Goal: Use online tool/utility: Utilize a website feature to perform a specific function

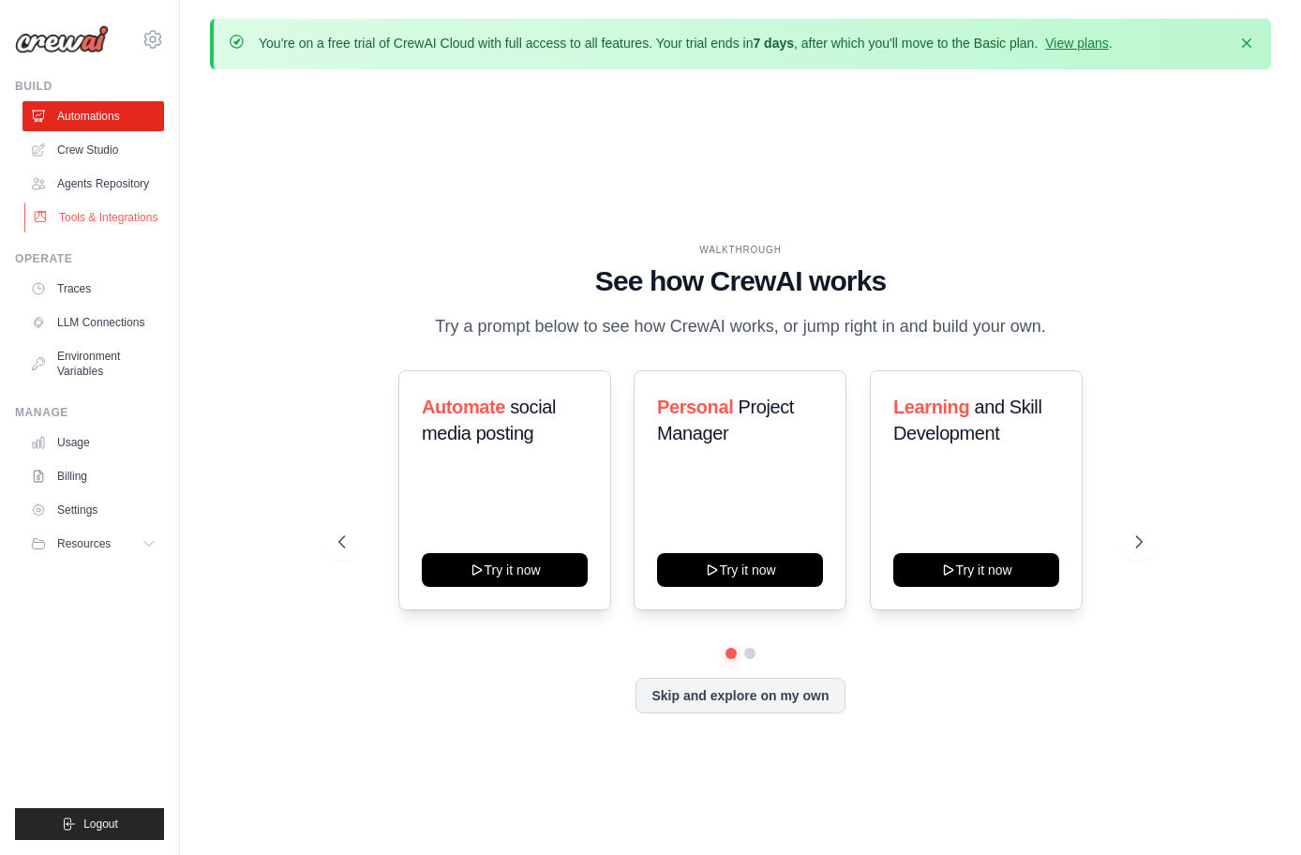
click at [108, 213] on link "Tools & Integrations" at bounding box center [95, 217] width 142 height 30
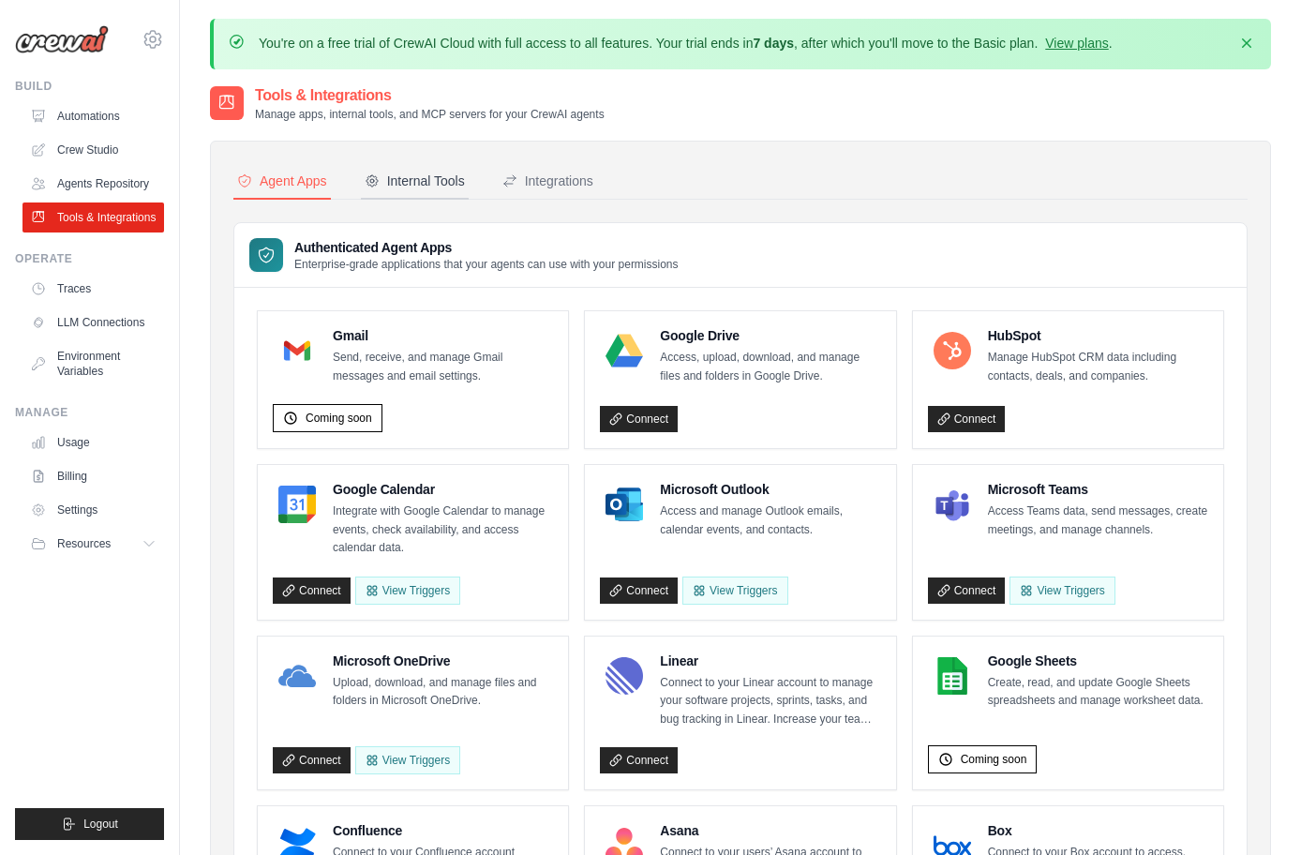
click at [410, 186] on div "Internal Tools" at bounding box center [415, 181] width 100 height 19
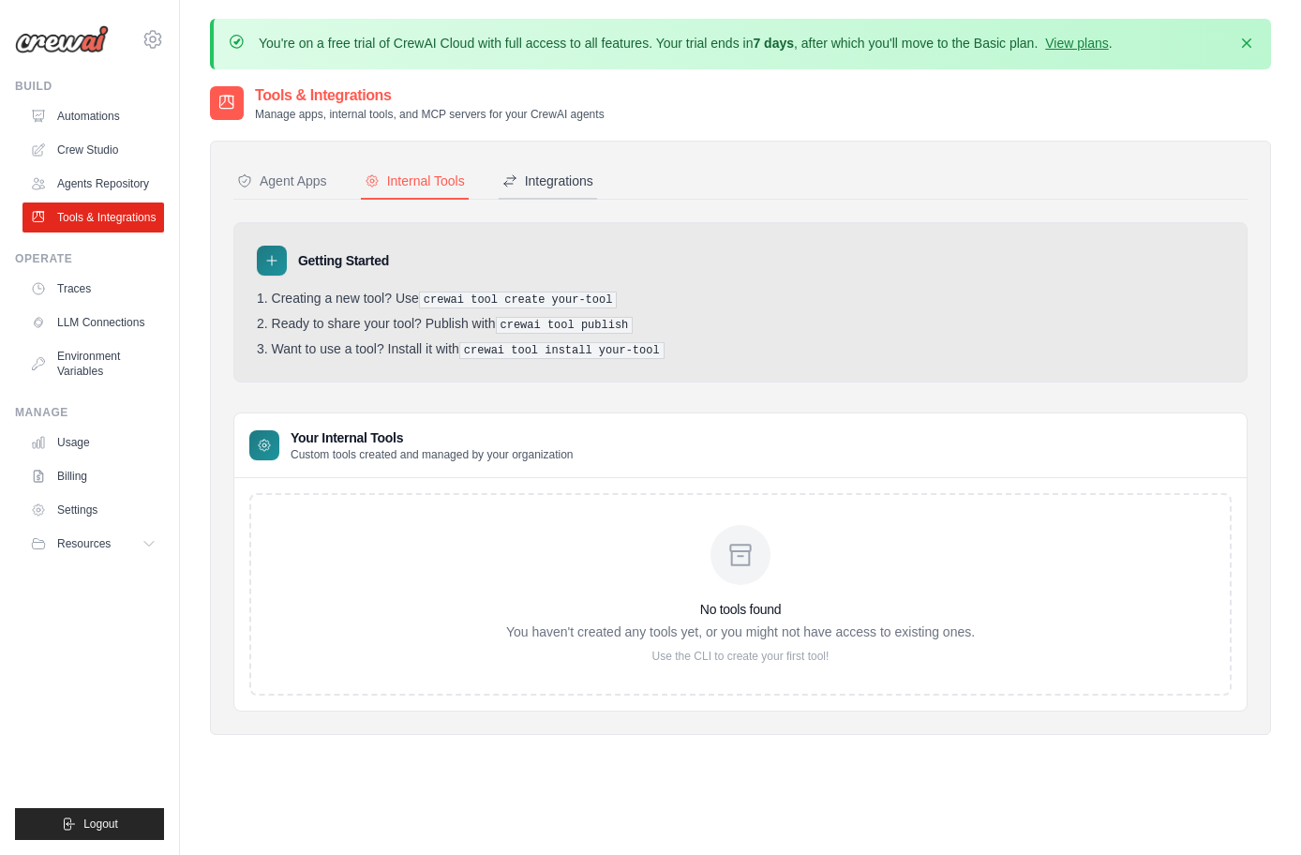
click at [571, 176] on div "Integrations" at bounding box center [547, 181] width 91 height 19
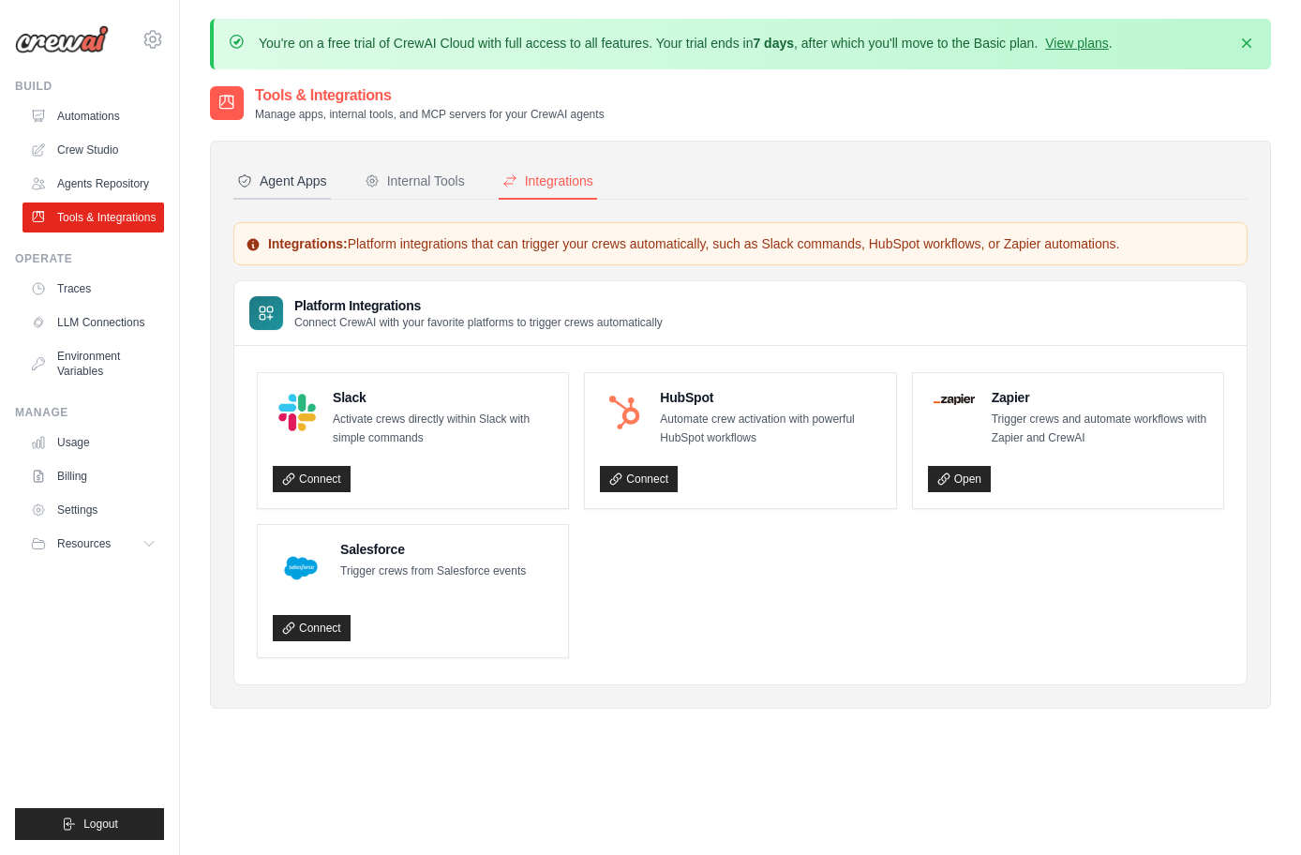
click at [297, 190] on button "Agent Apps" at bounding box center [281, 182] width 97 height 36
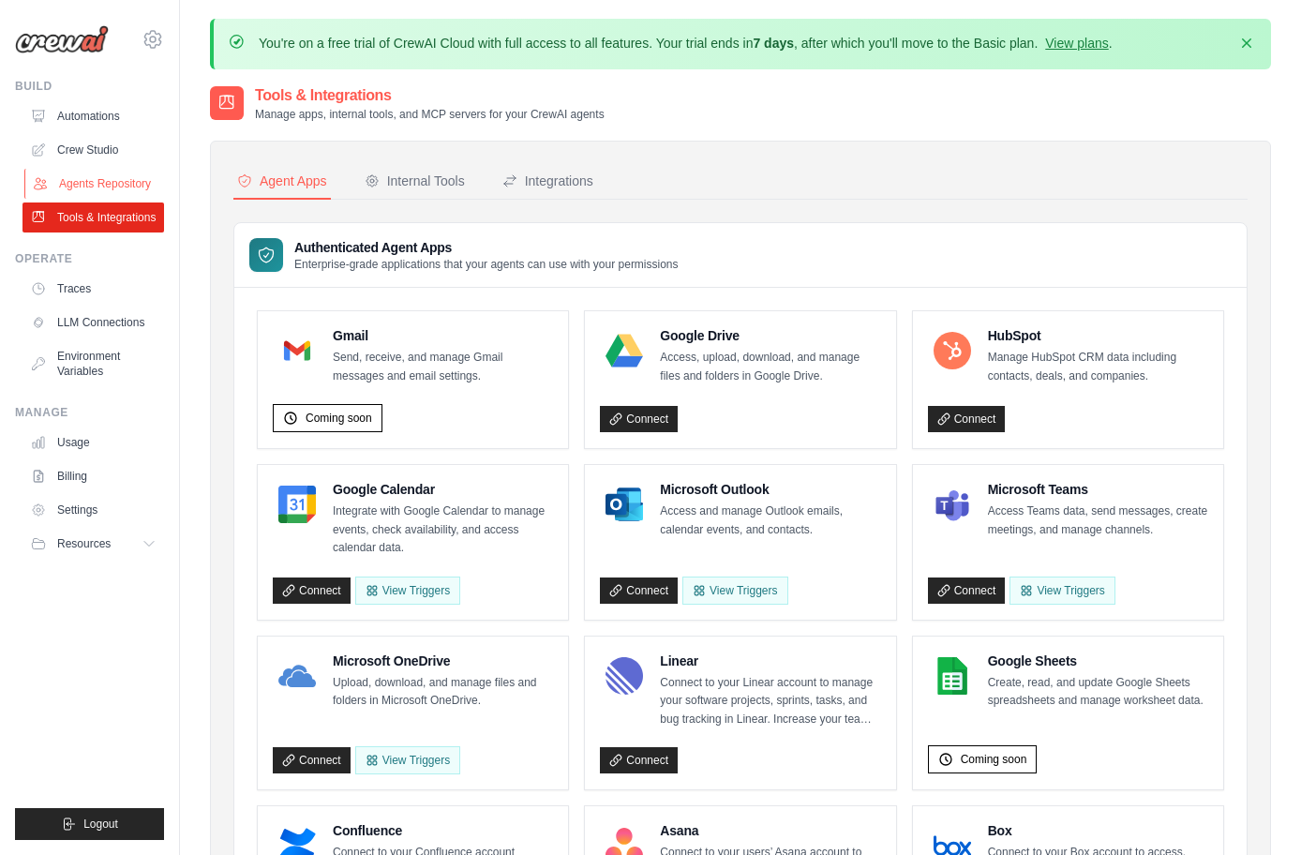
click at [112, 179] on link "Agents Repository" at bounding box center [95, 184] width 142 height 30
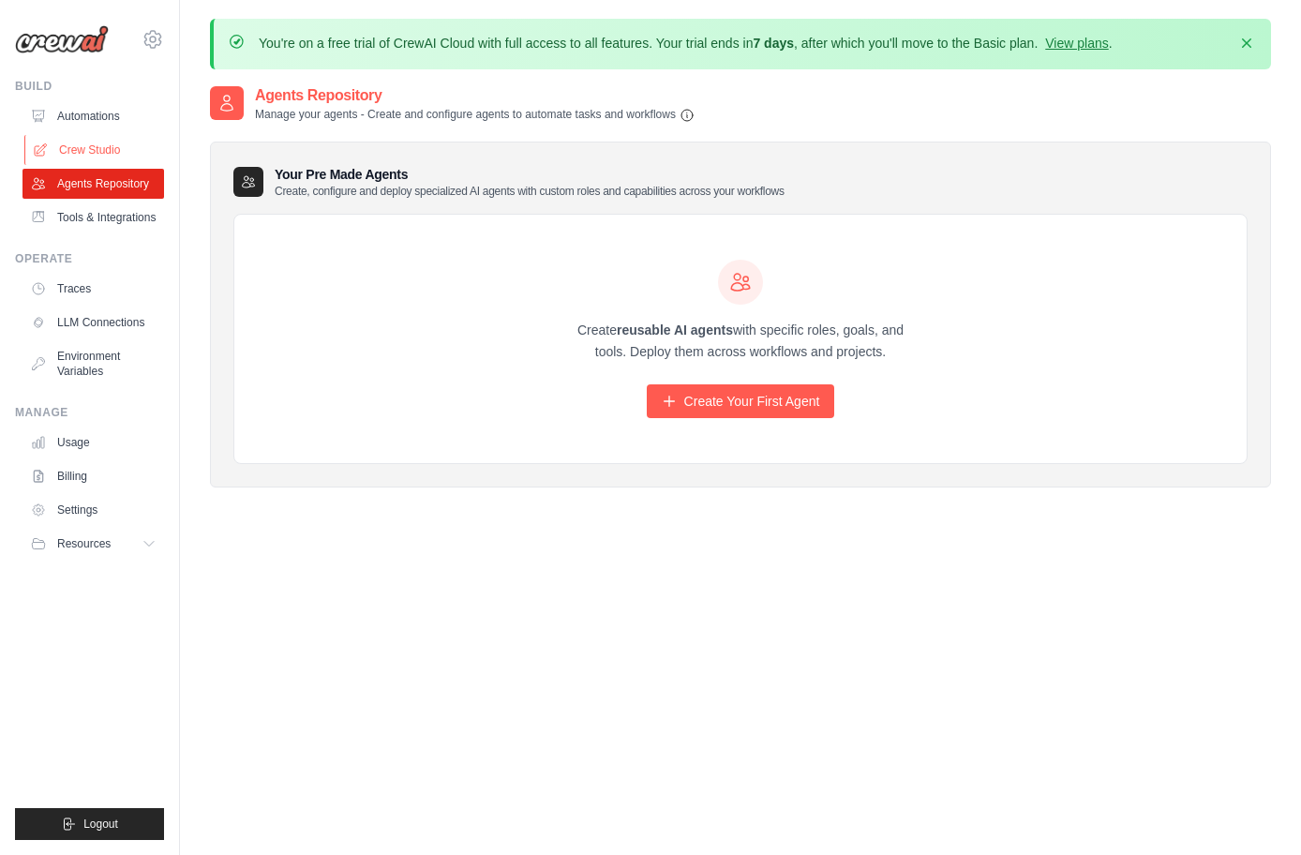
click at [79, 153] on link "Crew Studio" at bounding box center [95, 150] width 142 height 30
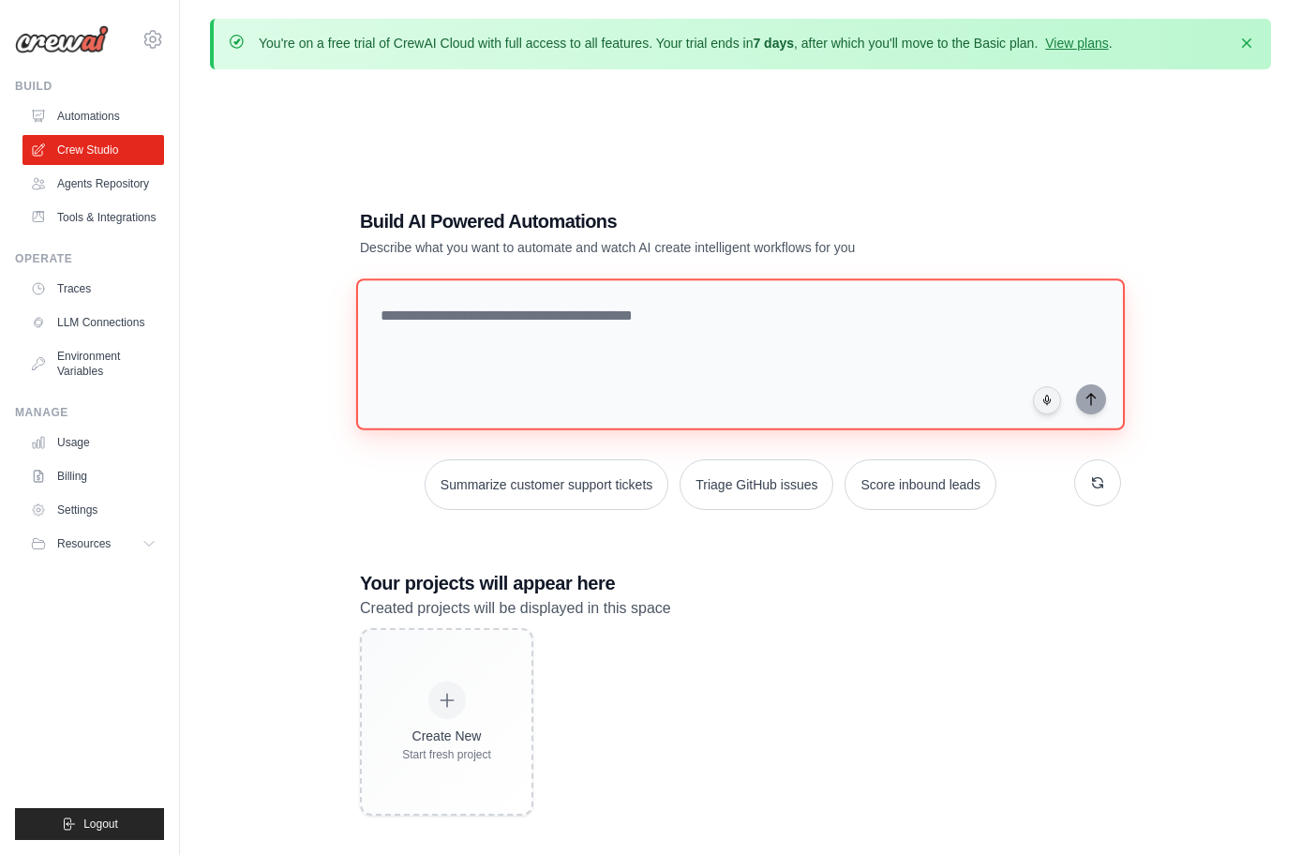
click at [579, 325] on textarea at bounding box center [740, 354] width 769 height 152
type textarea "**********"
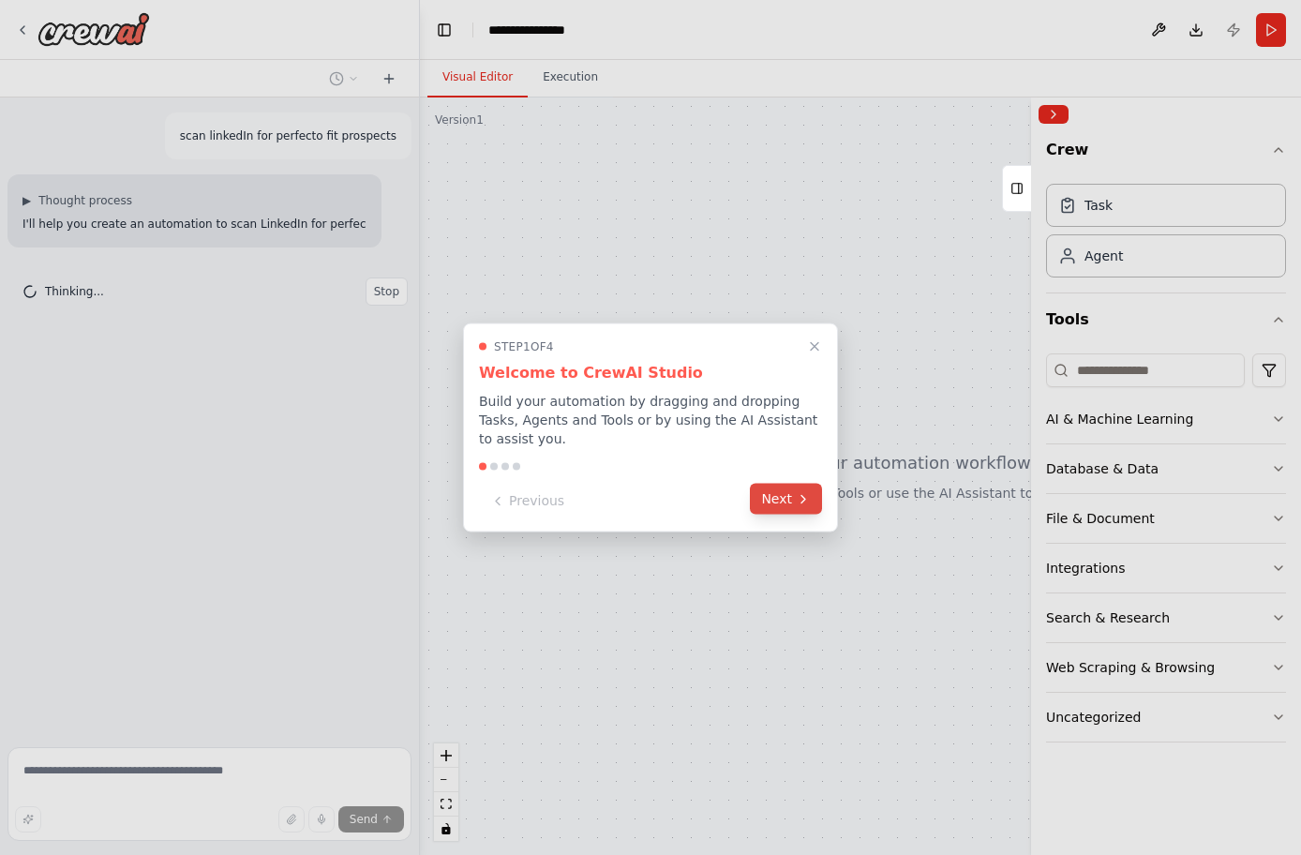
click at [780, 488] on button "Next" at bounding box center [786, 499] width 72 height 31
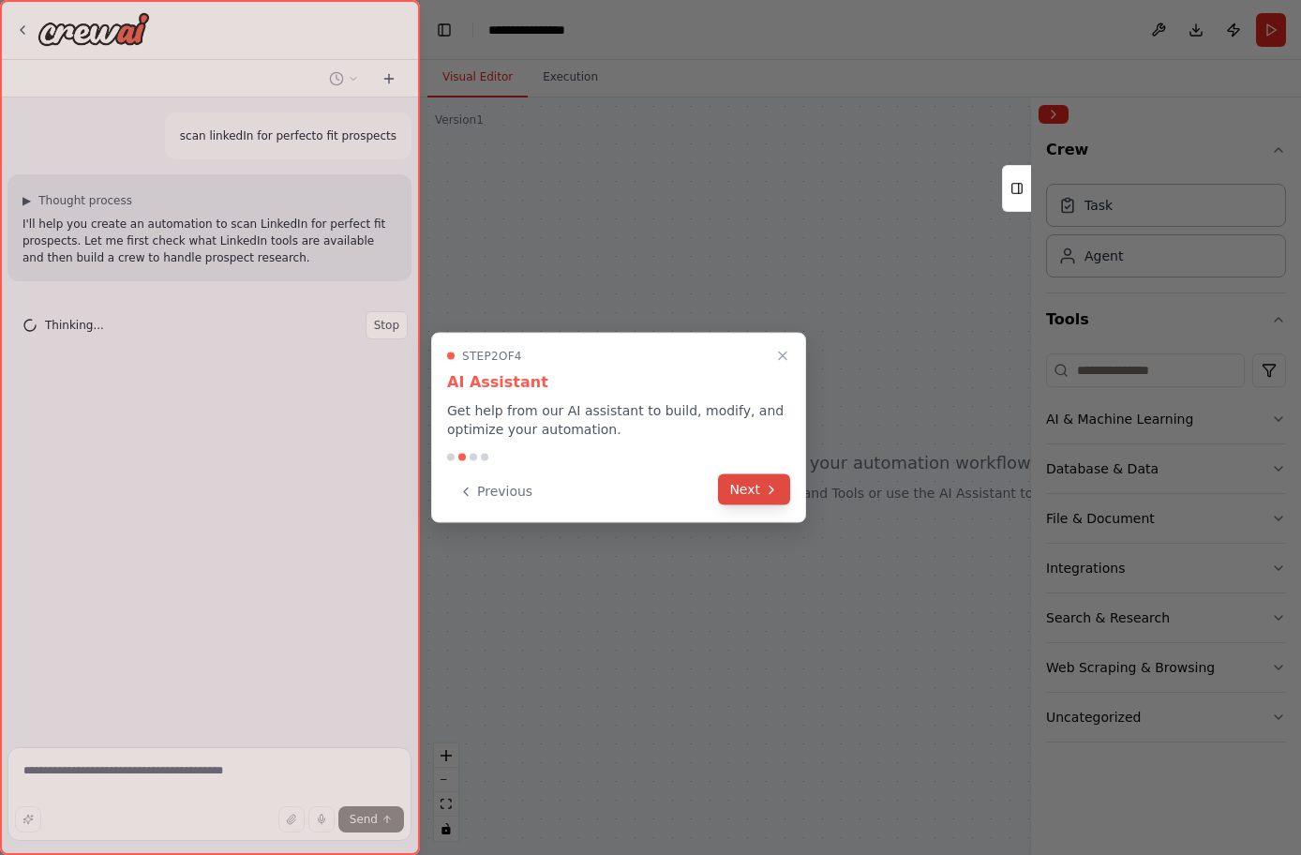
click at [776, 499] on button "Next" at bounding box center [754, 489] width 72 height 31
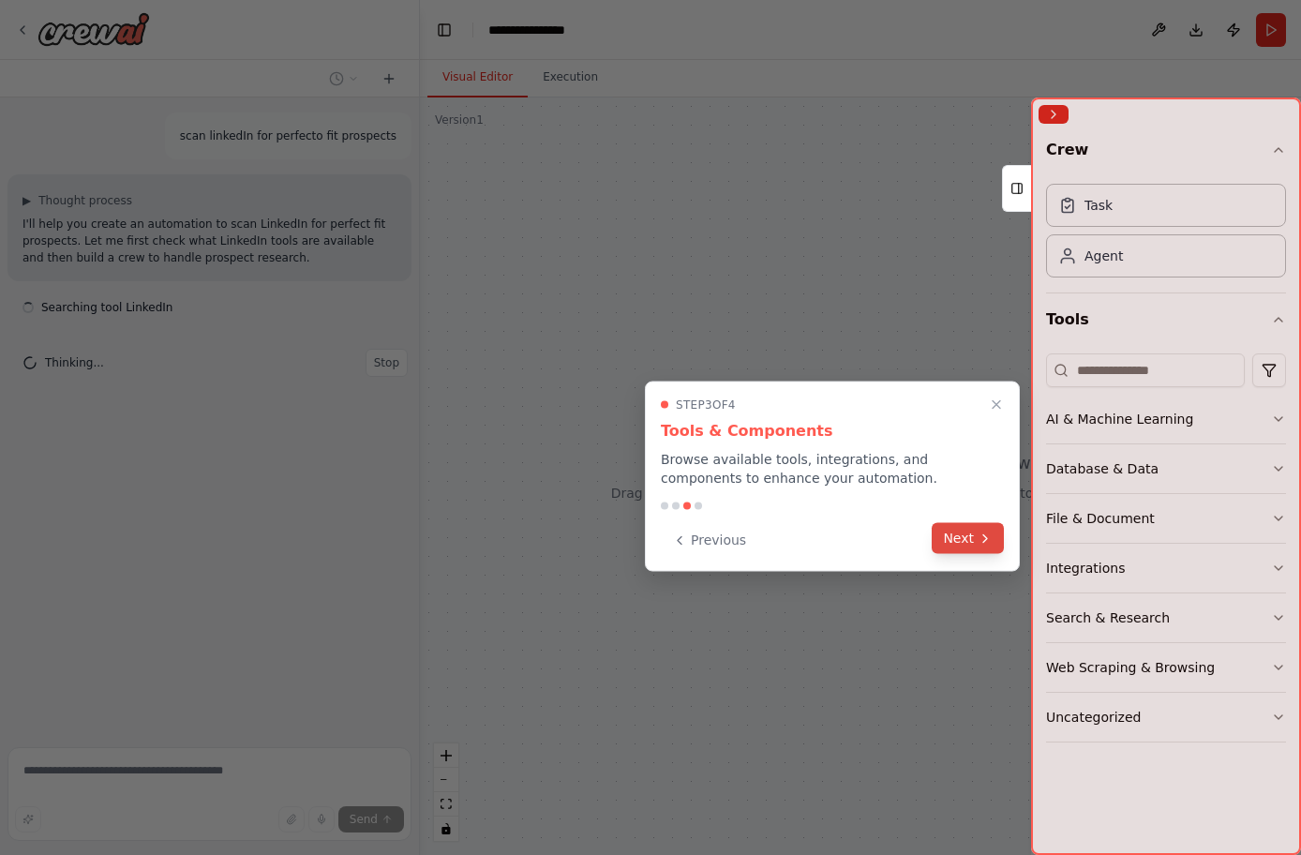
click at [961, 541] on button "Next" at bounding box center [968, 538] width 72 height 31
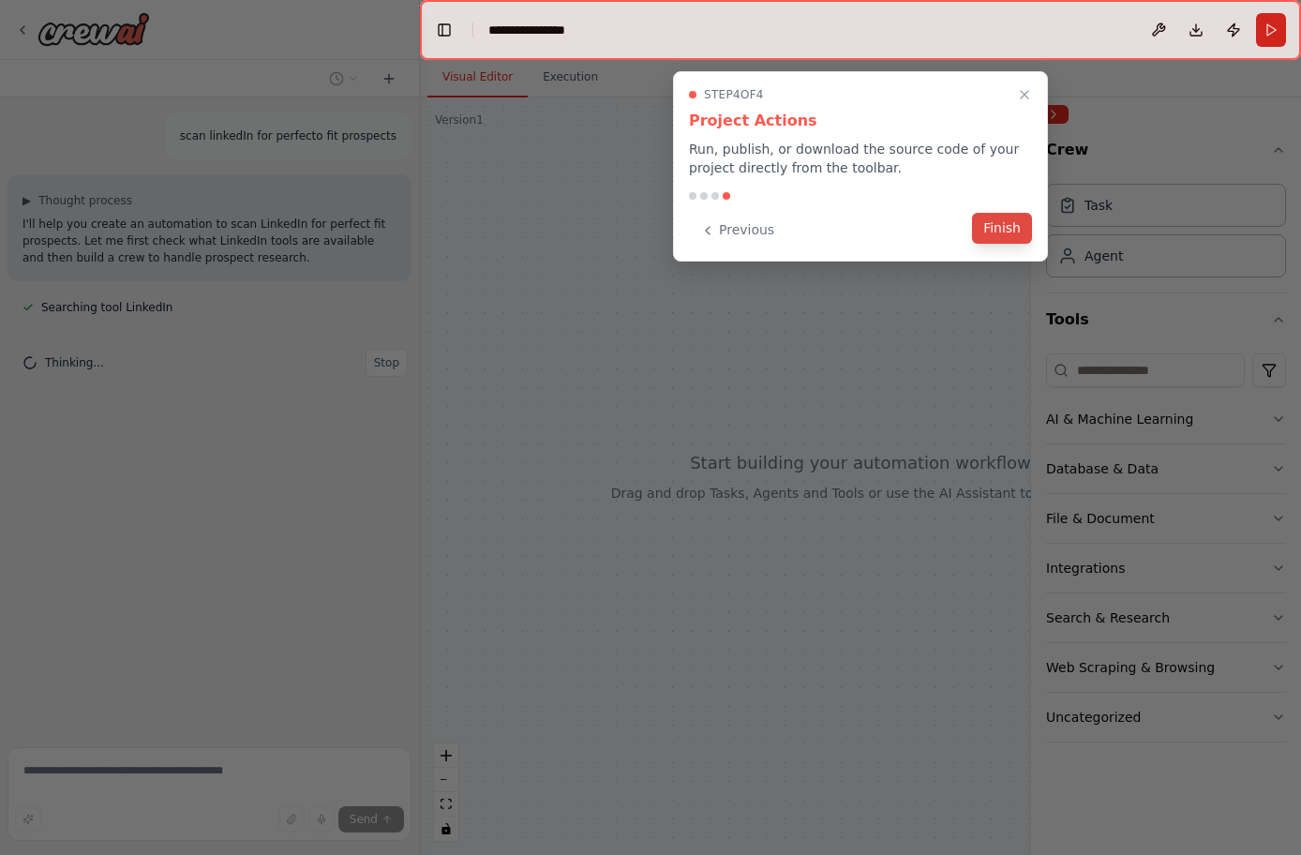
click at [995, 230] on button "Finish" at bounding box center [1002, 228] width 60 height 31
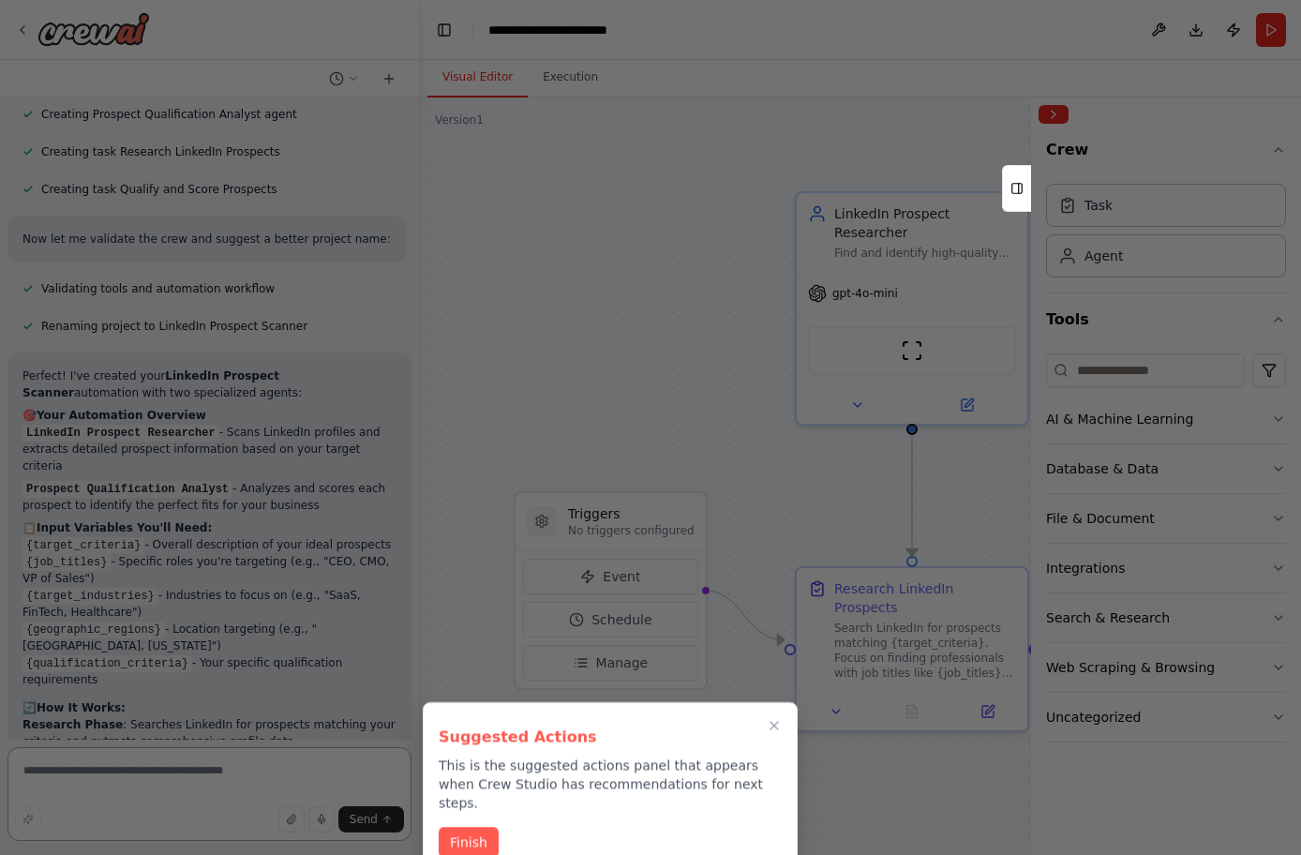
scroll to position [1108, 0]
